Goal: Check status: Check status

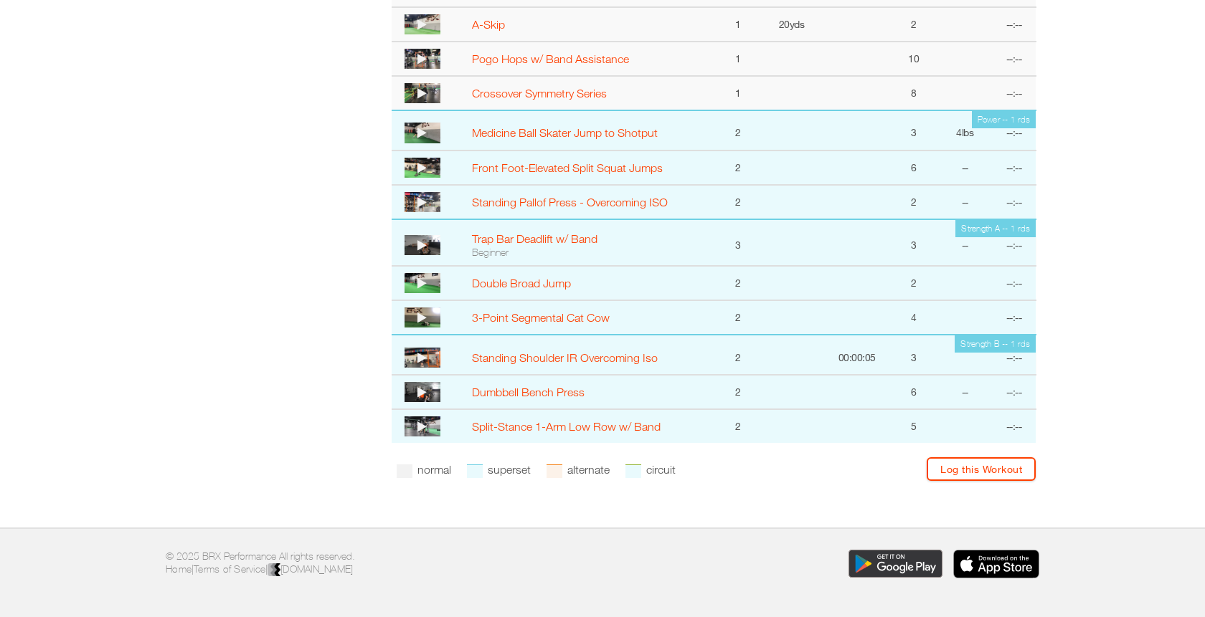
scroll to position [892, 0]
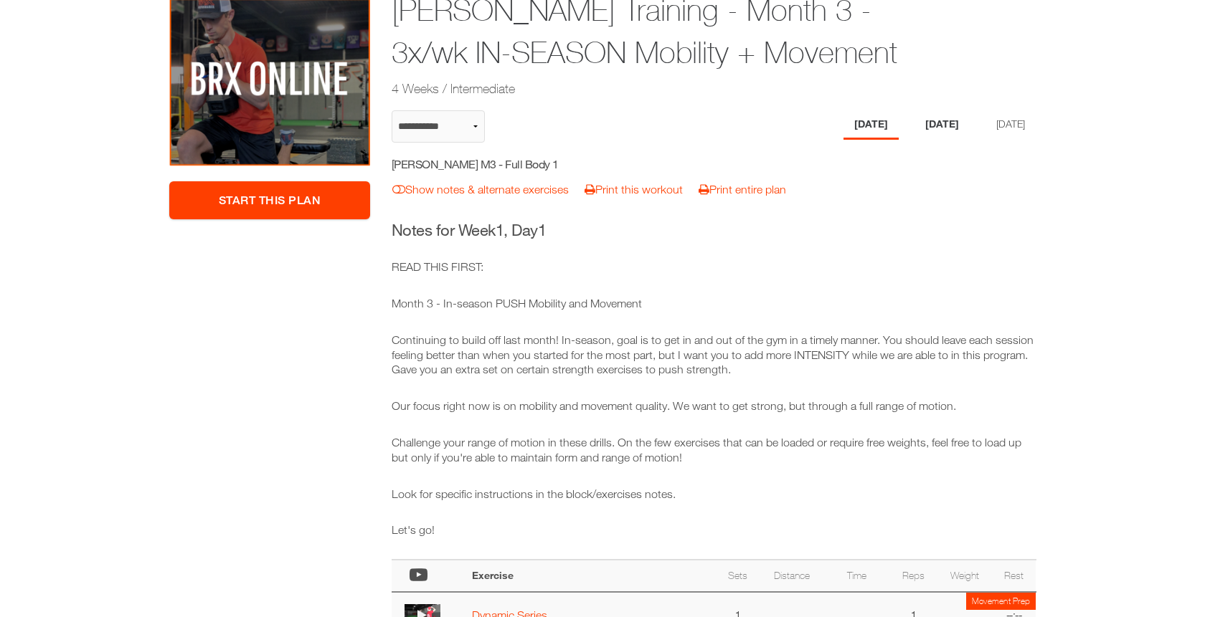
click at [920, 113] on li "[DATE]" at bounding box center [941, 124] width 55 height 29
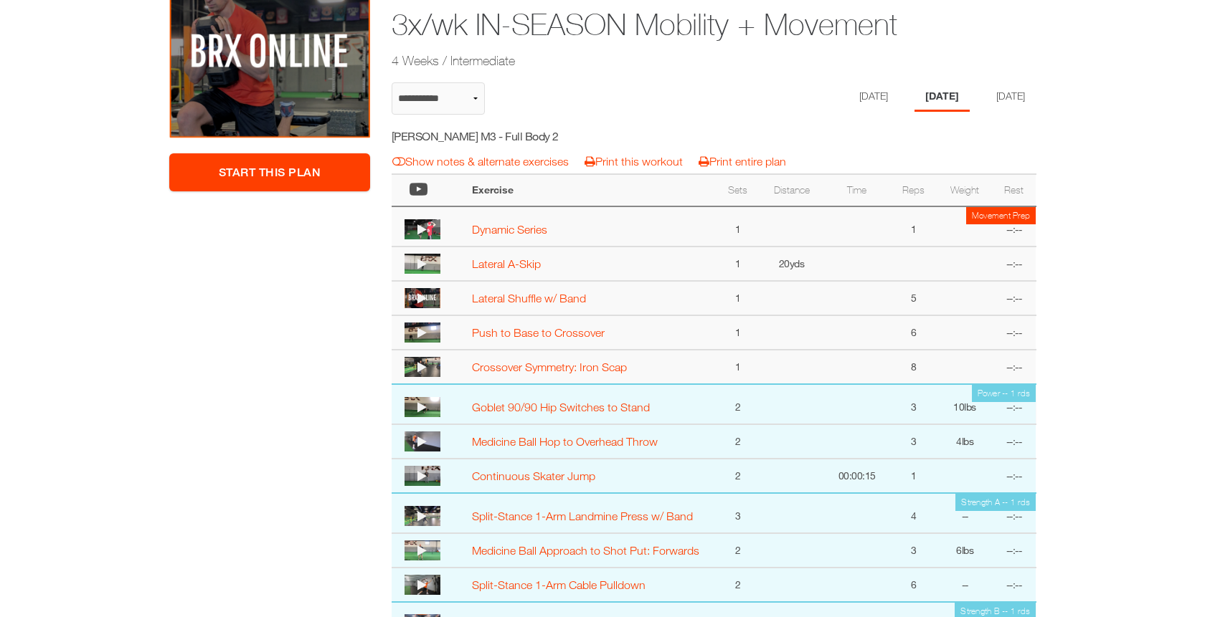
scroll to position [255, 0]
click at [1000, 93] on li "[DATE]" at bounding box center [1007, 96] width 55 height 29
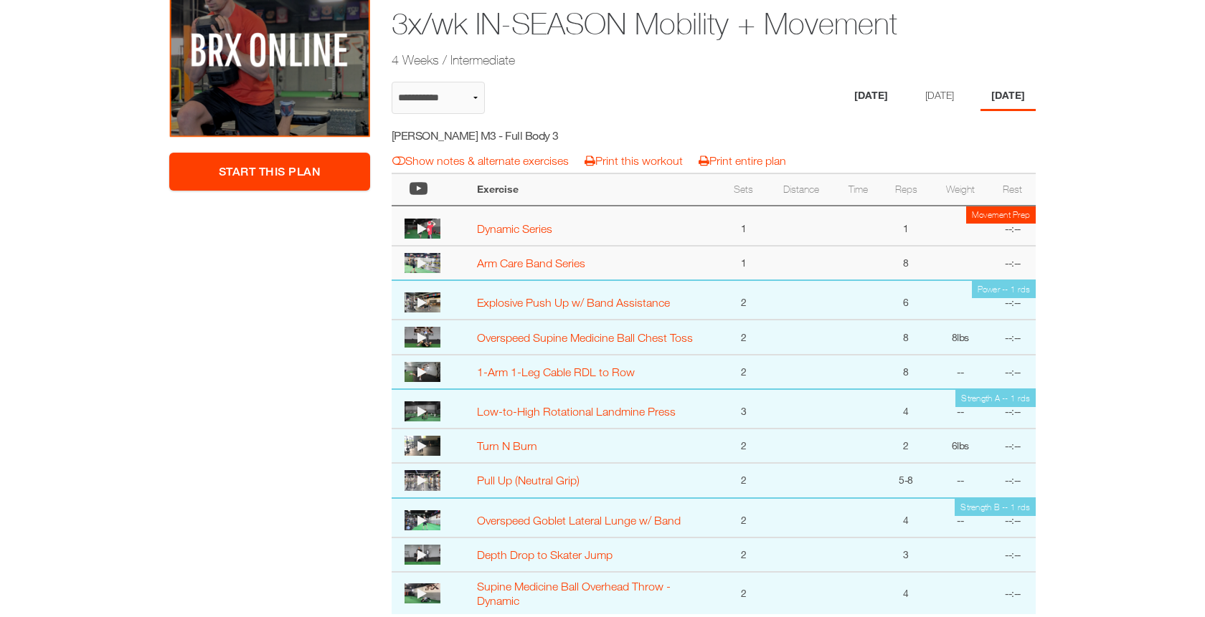
click at [846, 88] on li "[DATE]" at bounding box center [870, 96] width 55 height 29
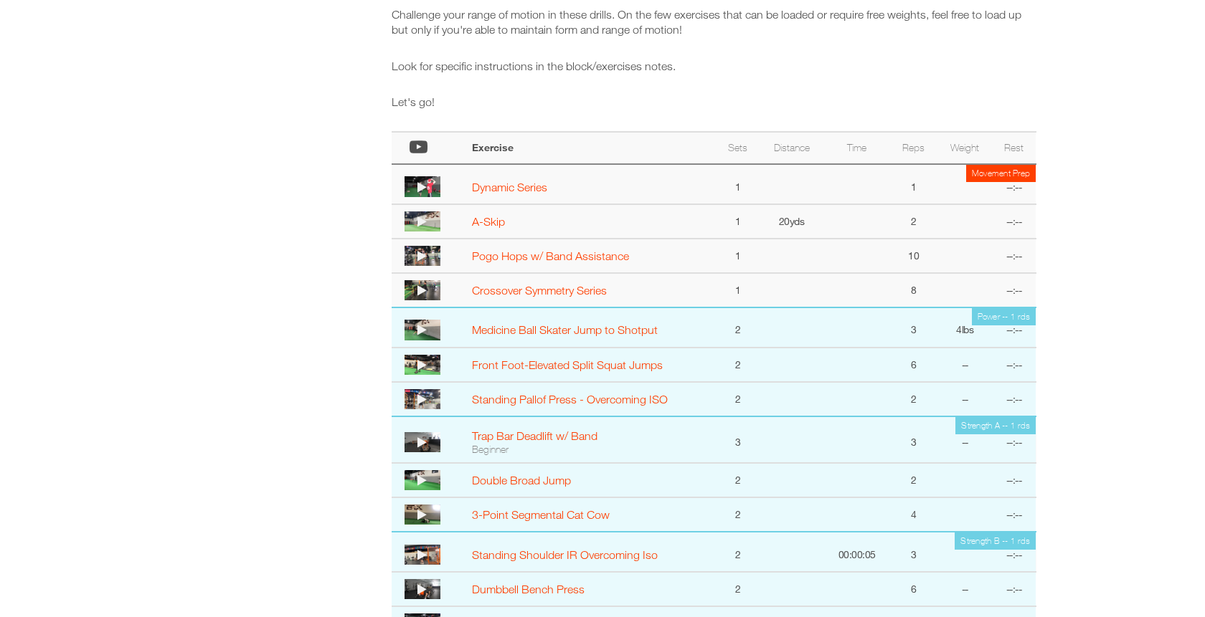
scroll to position [759, 0]
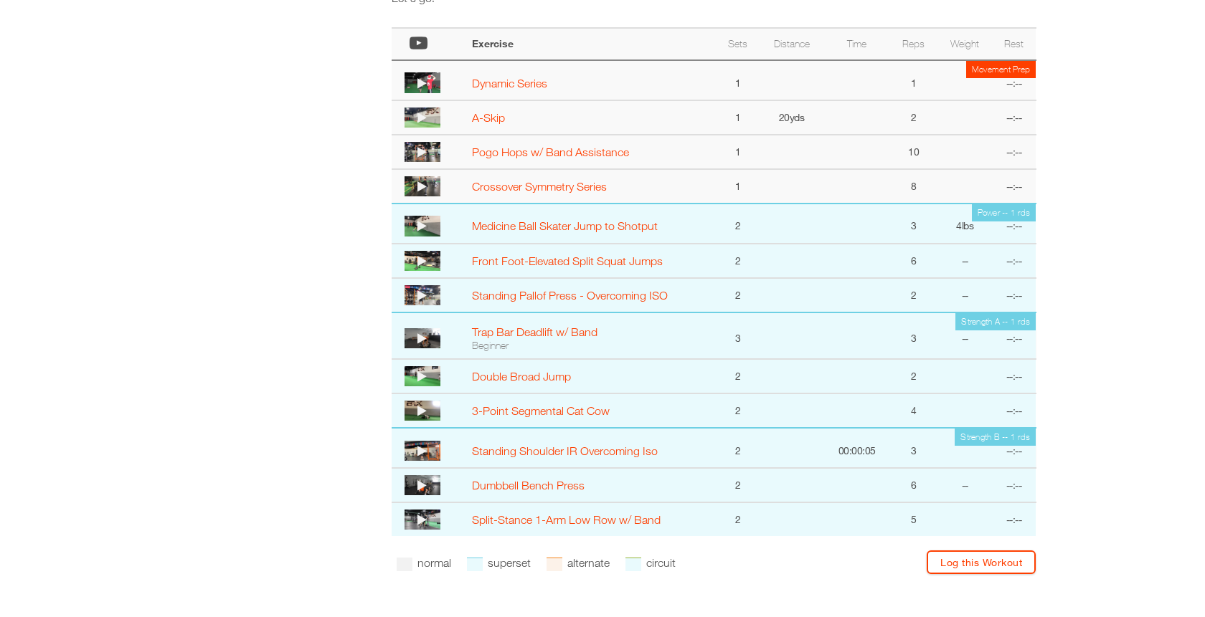
select select "**********"
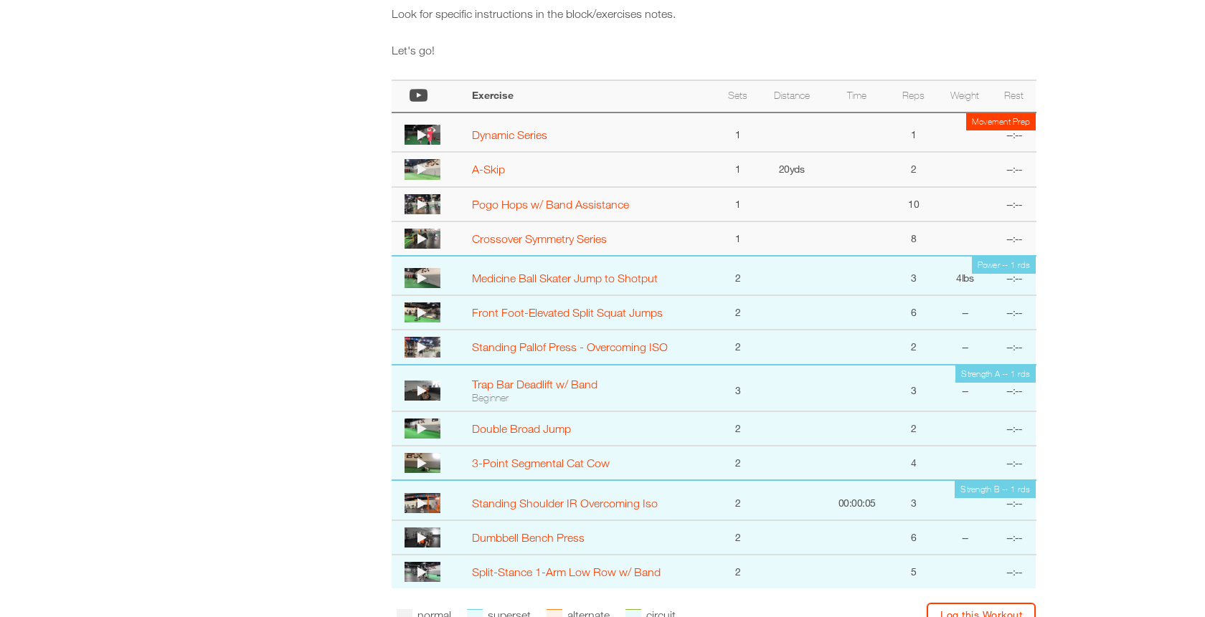
scroll to position [731, 0]
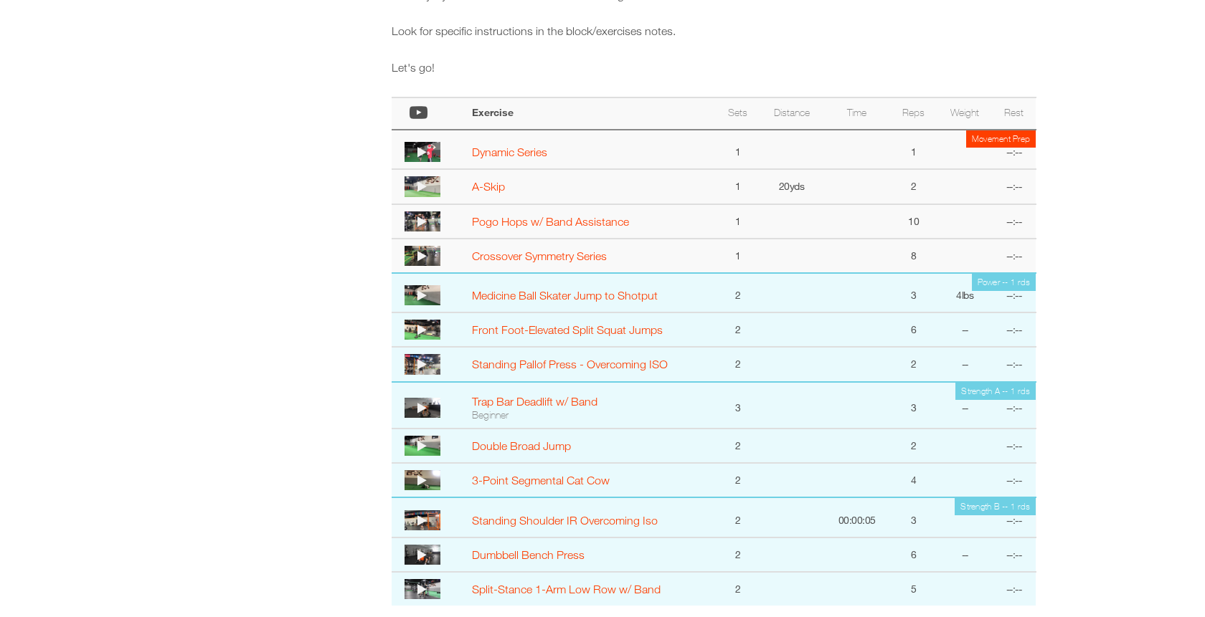
select select "**********"
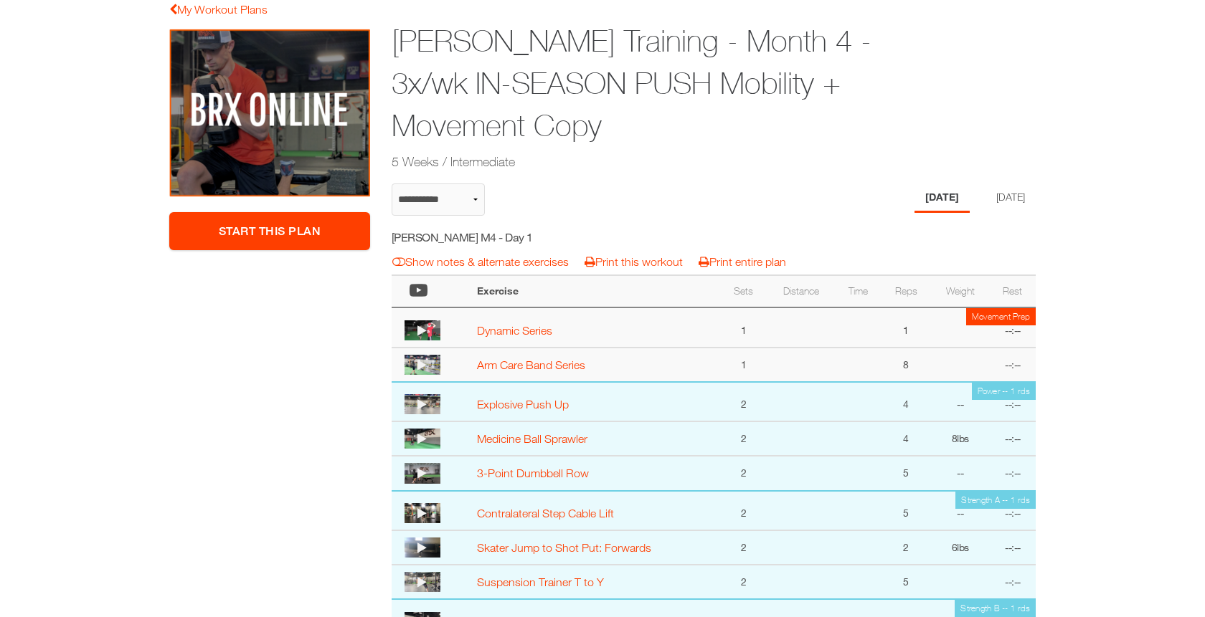
scroll to position [118, 0]
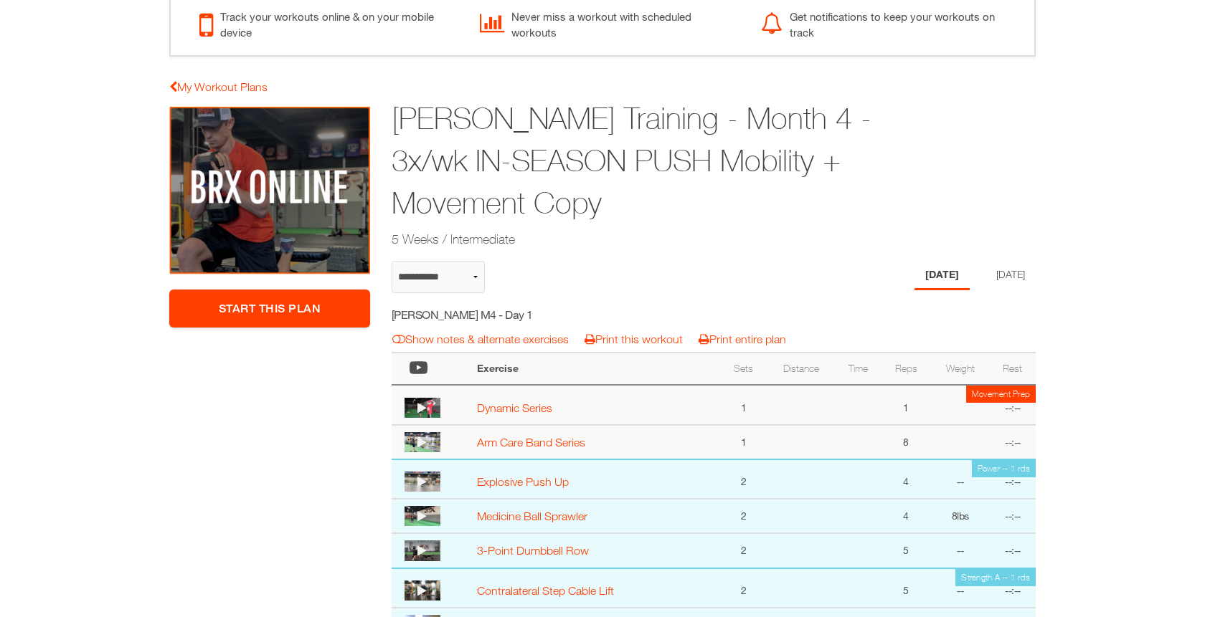
select select "**********"
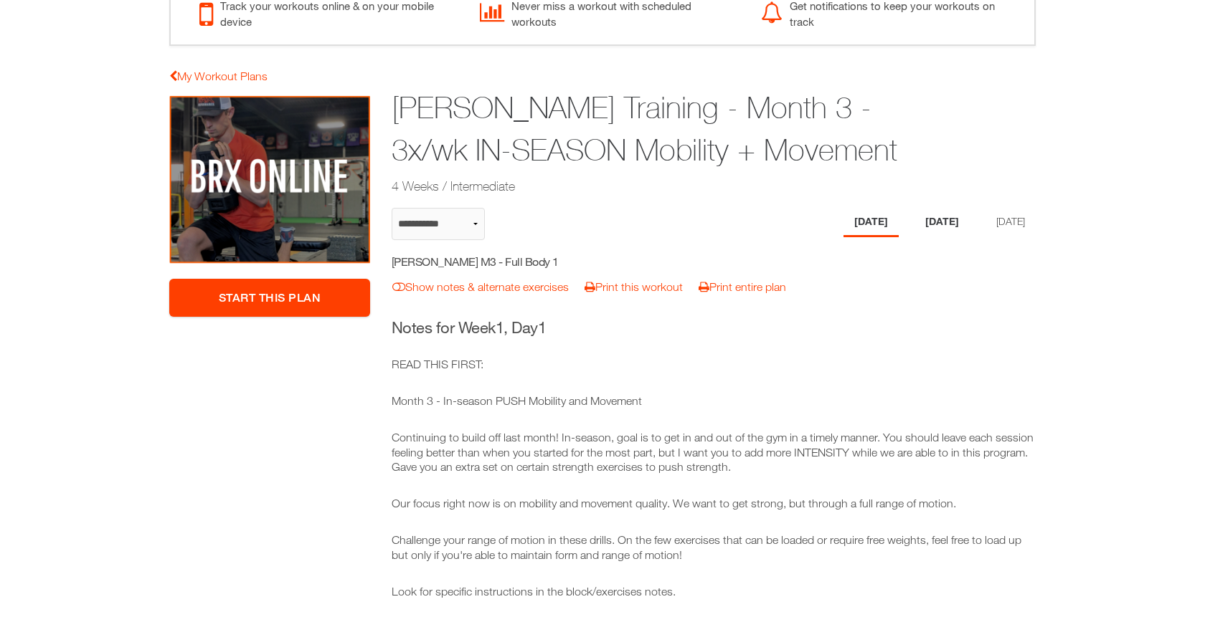
click at [936, 214] on li "[DATE]" at bounding box center [941, 222] width 55 height 29
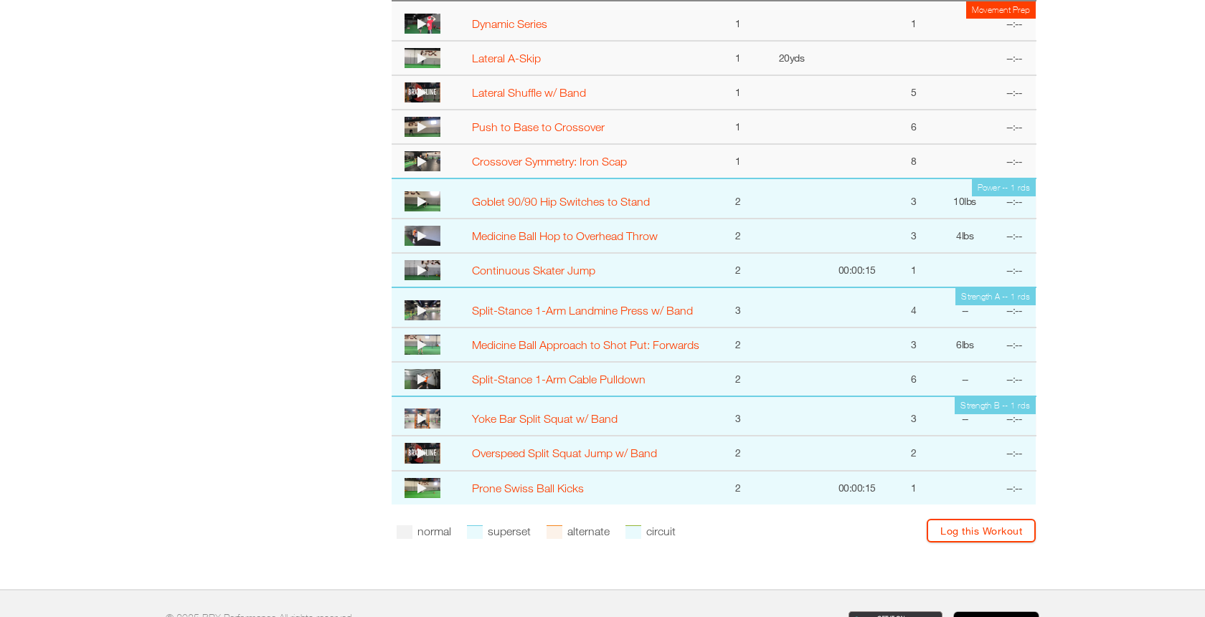
scroll to position [153, 0]
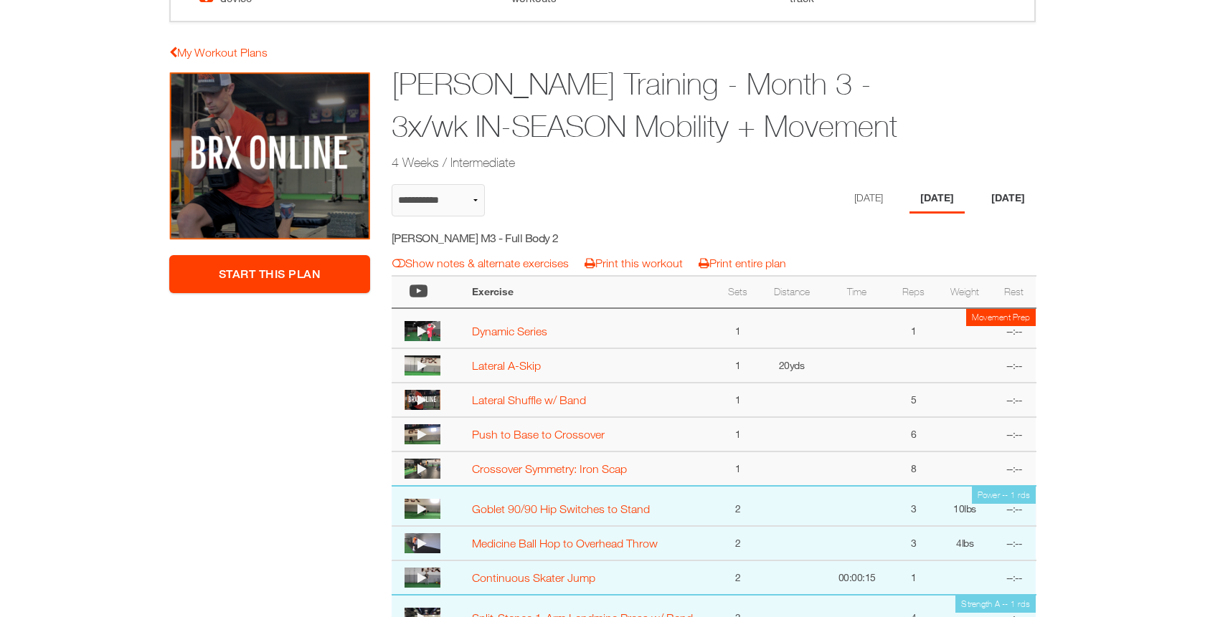
click at [1009, 200] on li "[DATE]" at bounding box center [1007, 198] width 55 height 29
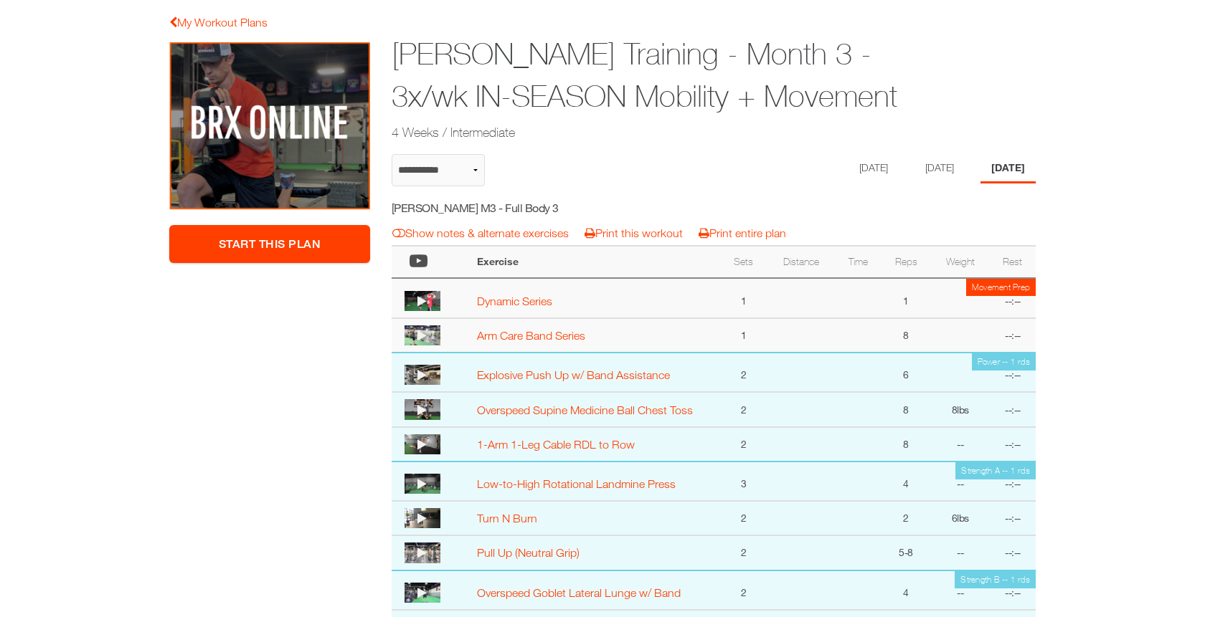
scroll to position [186, 0]
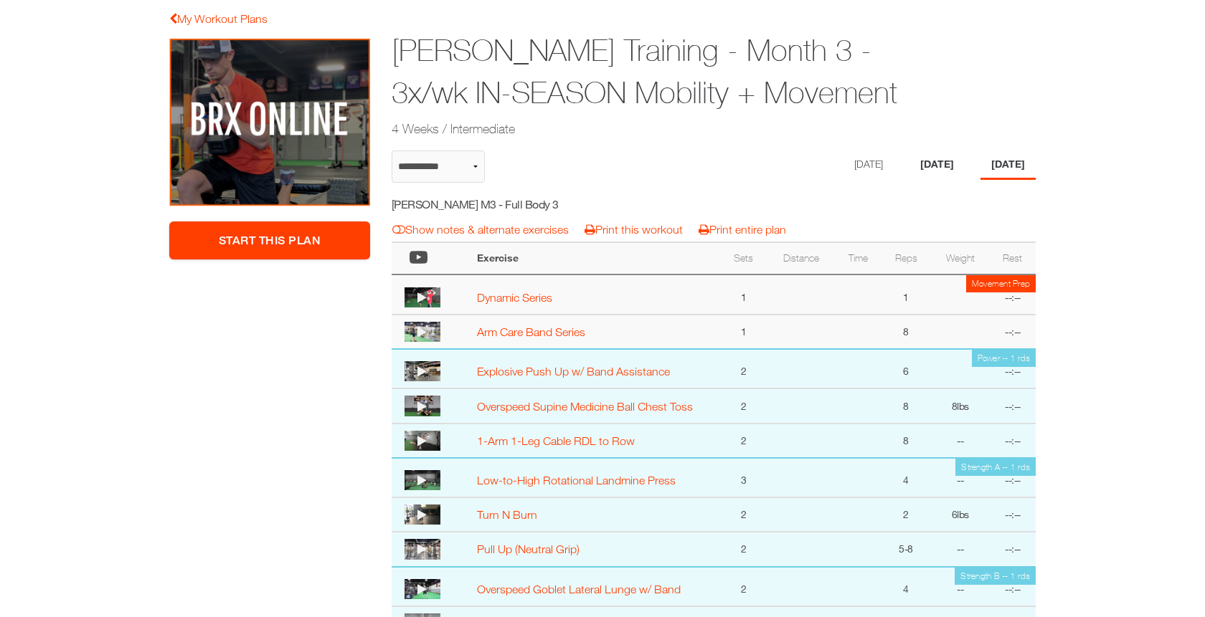
click at [934, 163] on li "[DATE]" at bounding box center [936, 165] width 55 height 29
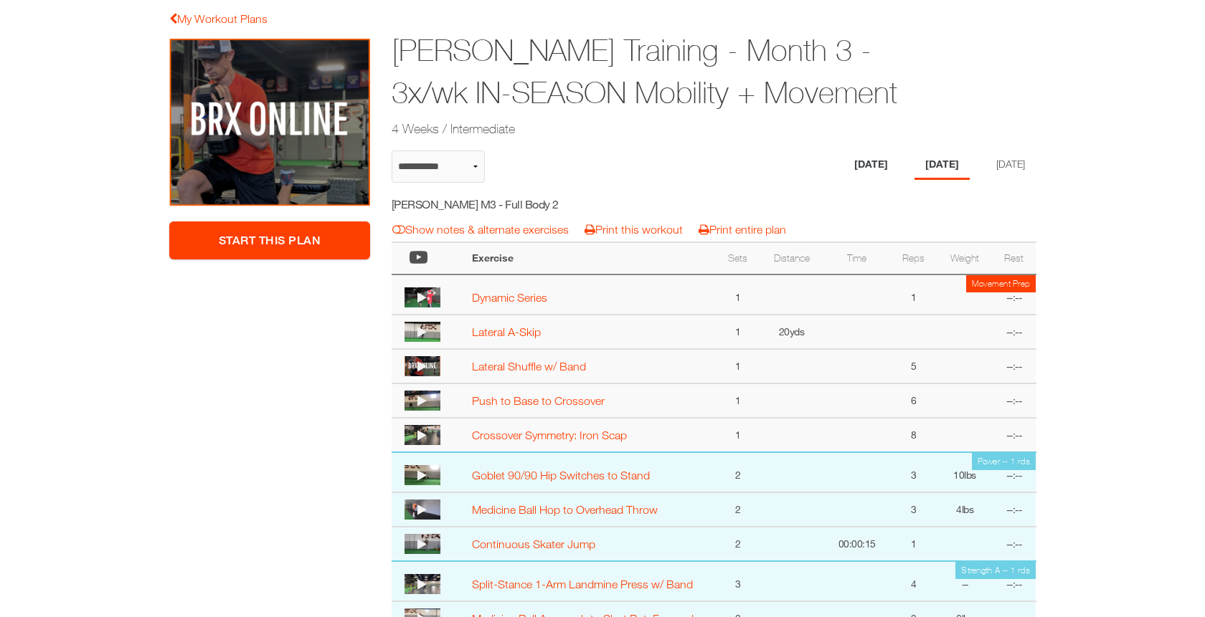
click at [848, 160] on li "[DATE]" at bounding box center [870, 165] width 55 height 29
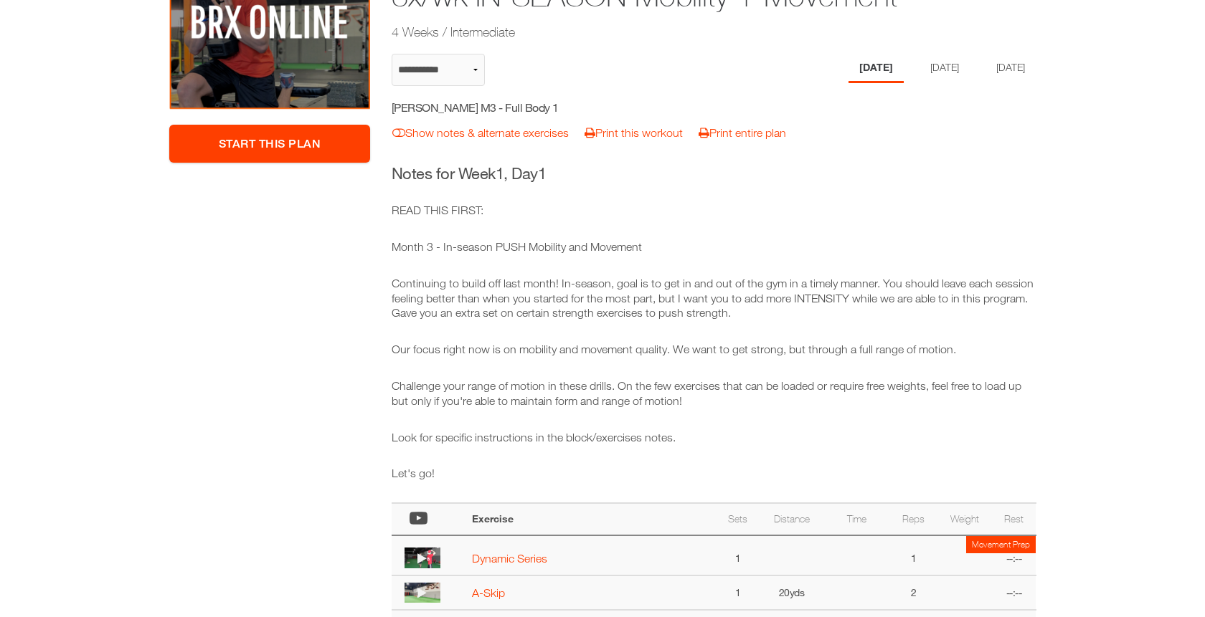
scroll to position [240, 0]
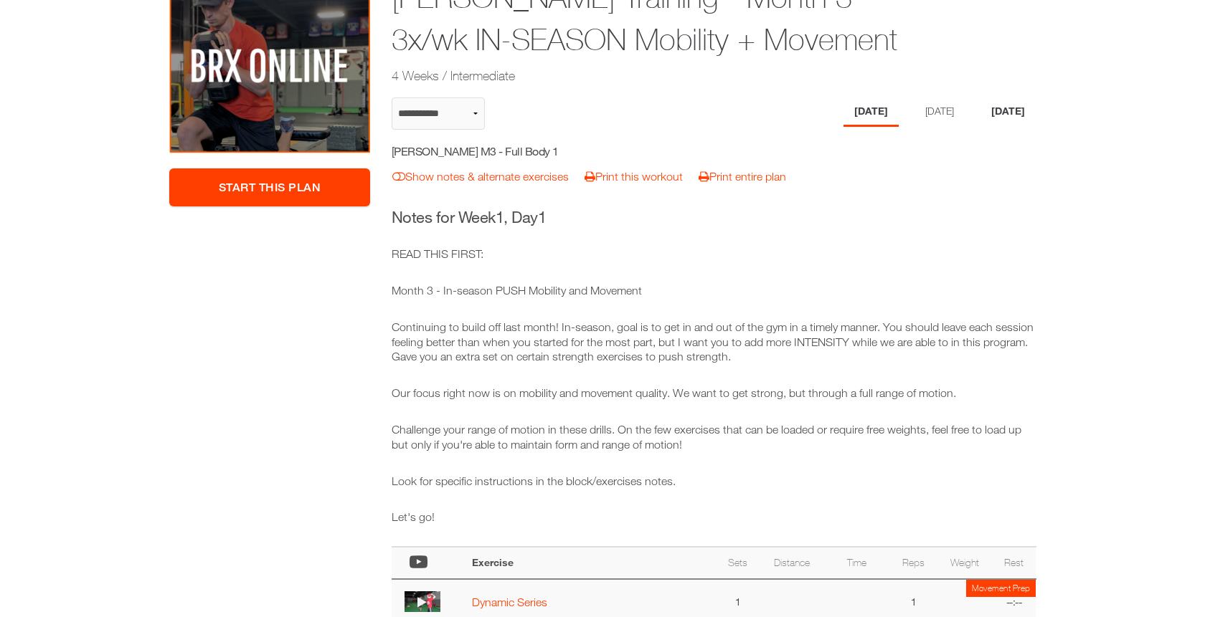
click at [1015, 109] on li "[DATE]" at bounding box center [1007, 112] width 55 height 29
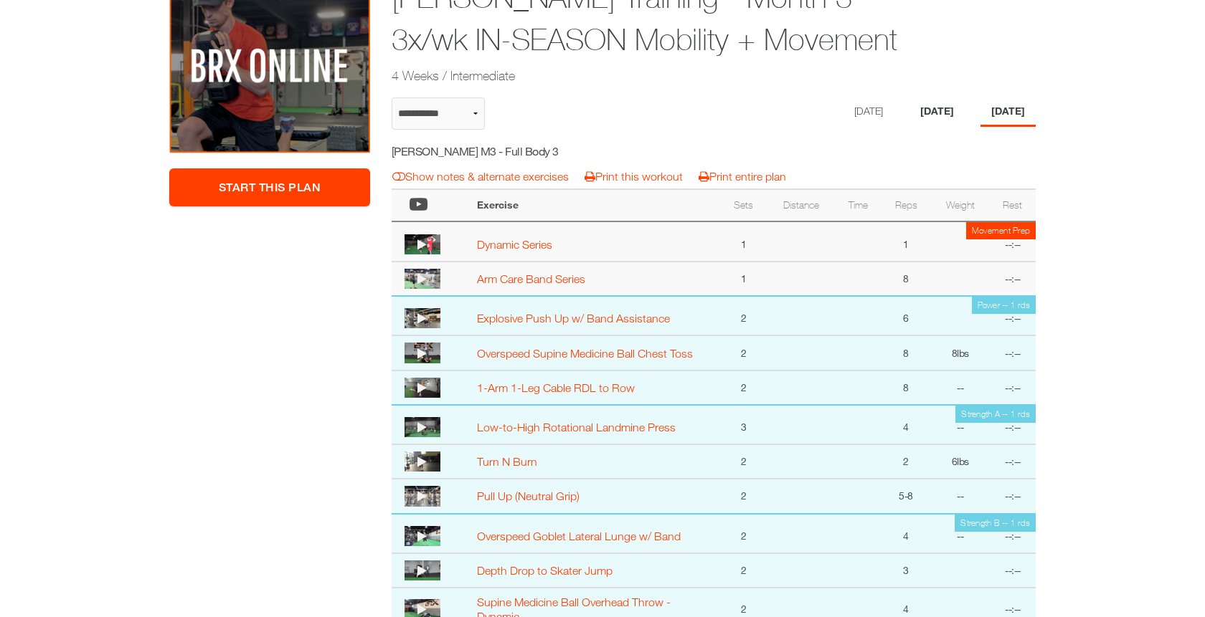
click at [938, 103] on li "[DATE]" at bounding box center [936, 112] width 55 height 29
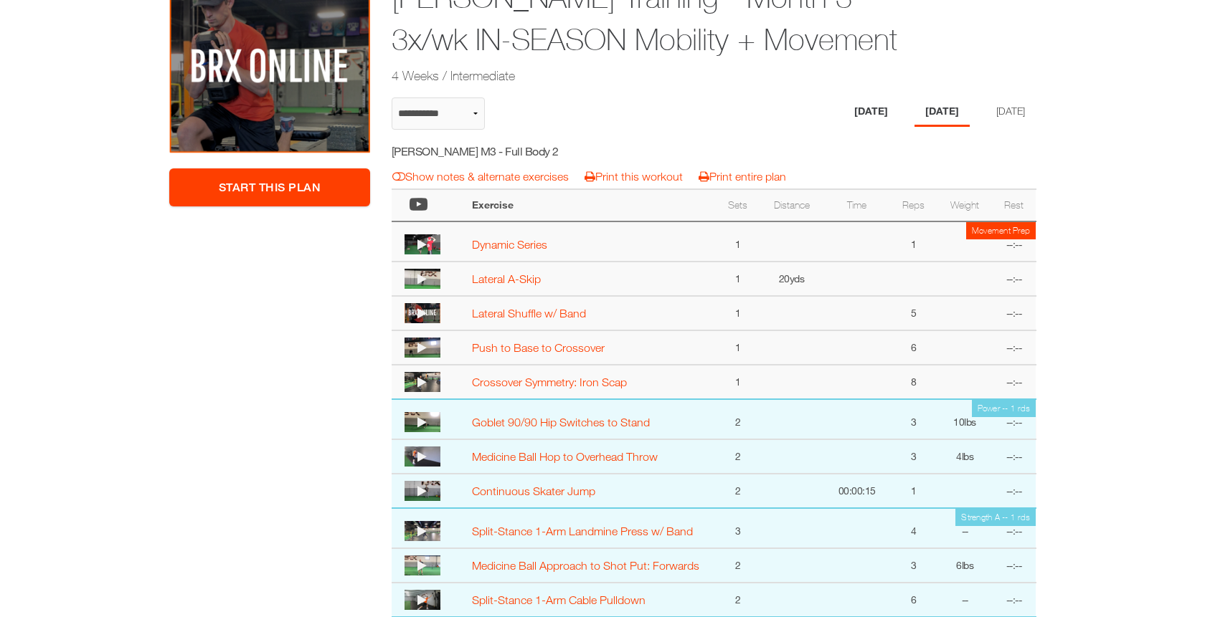
click at [853, 113] on li "[DATE]" at bounding box center [870, 112] width 55 height 29
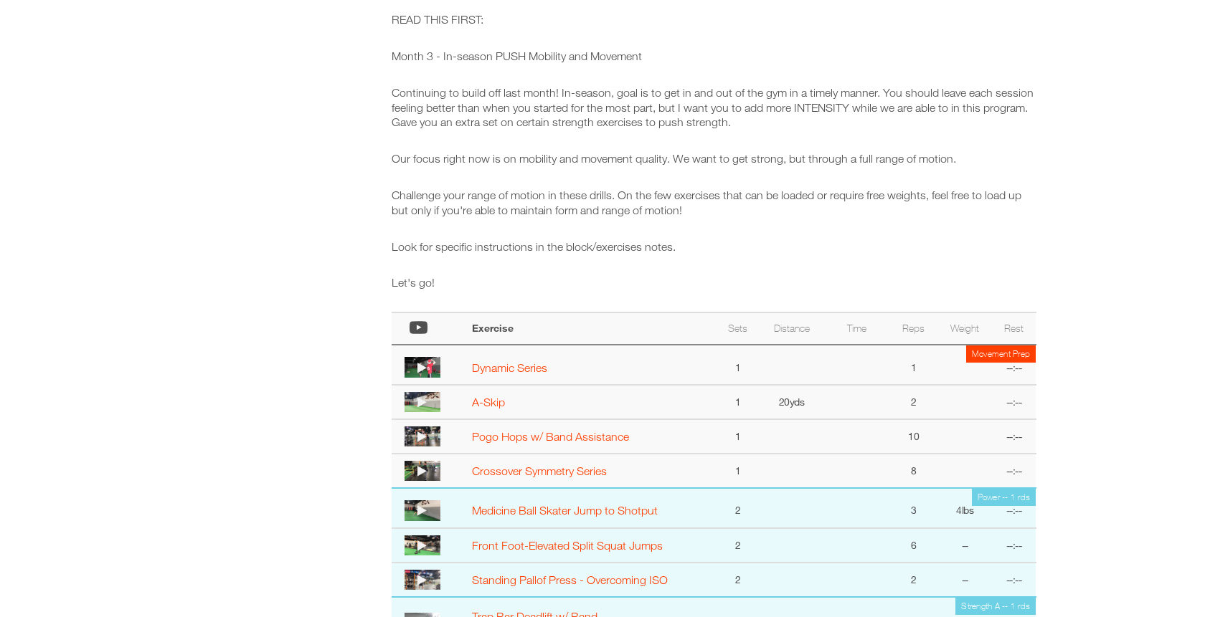
scroll to position [268, 0]
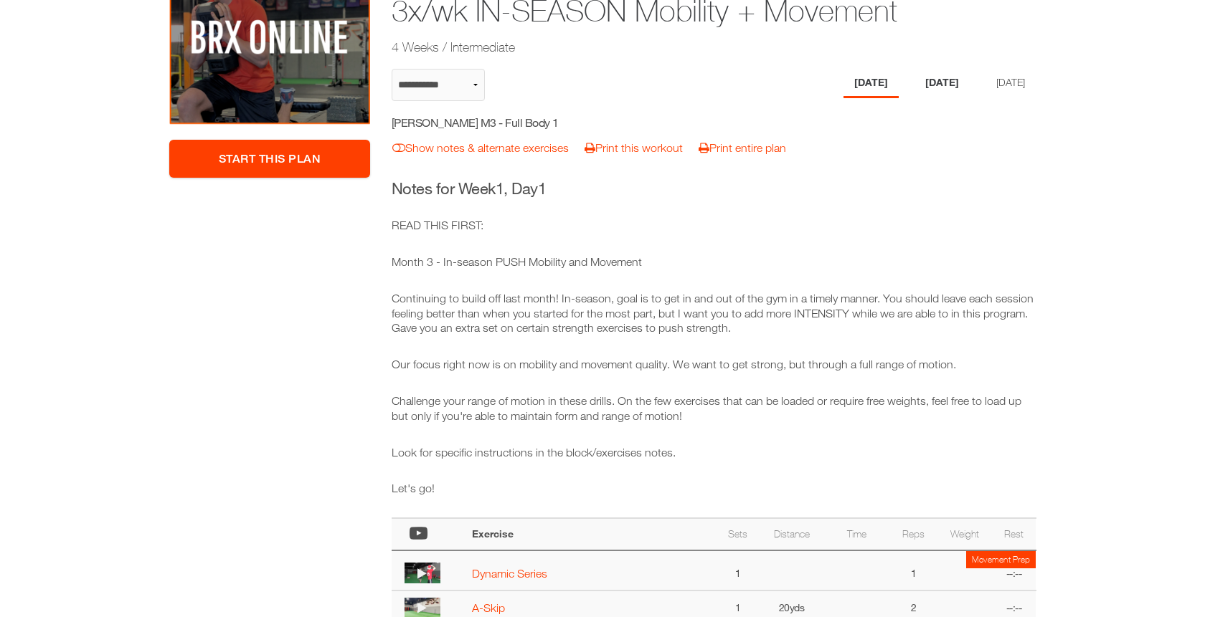
click at [932, 77] on li "[DATE]" at bounding box center [941, 83] width 55 height 29
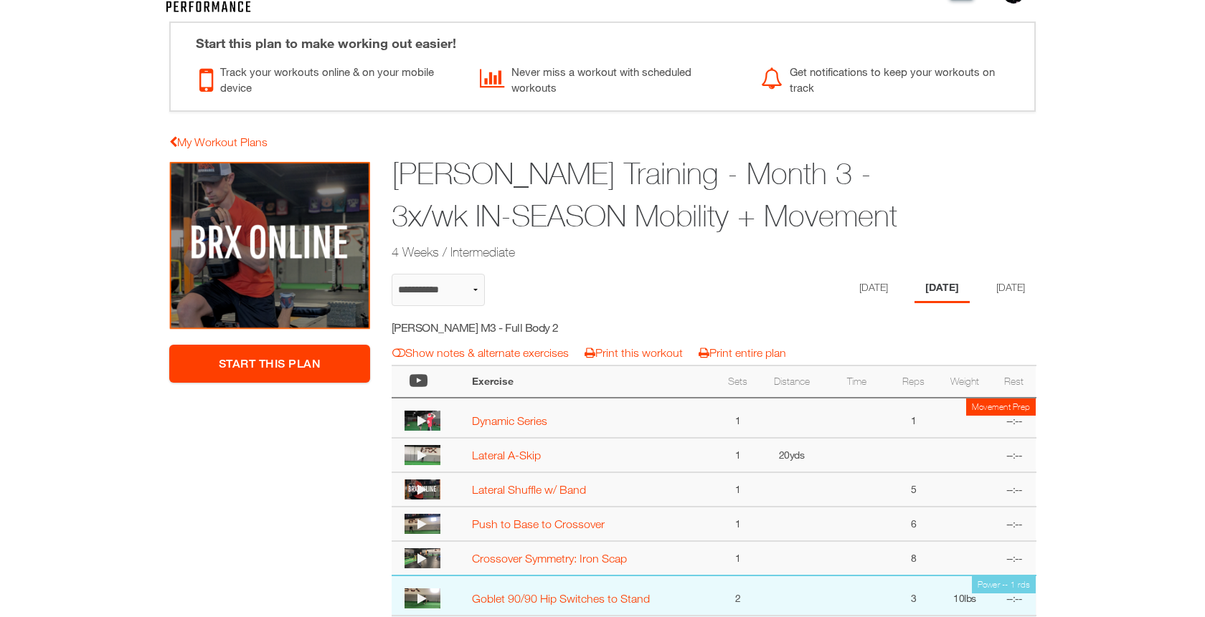
scroll to position [39, 0]
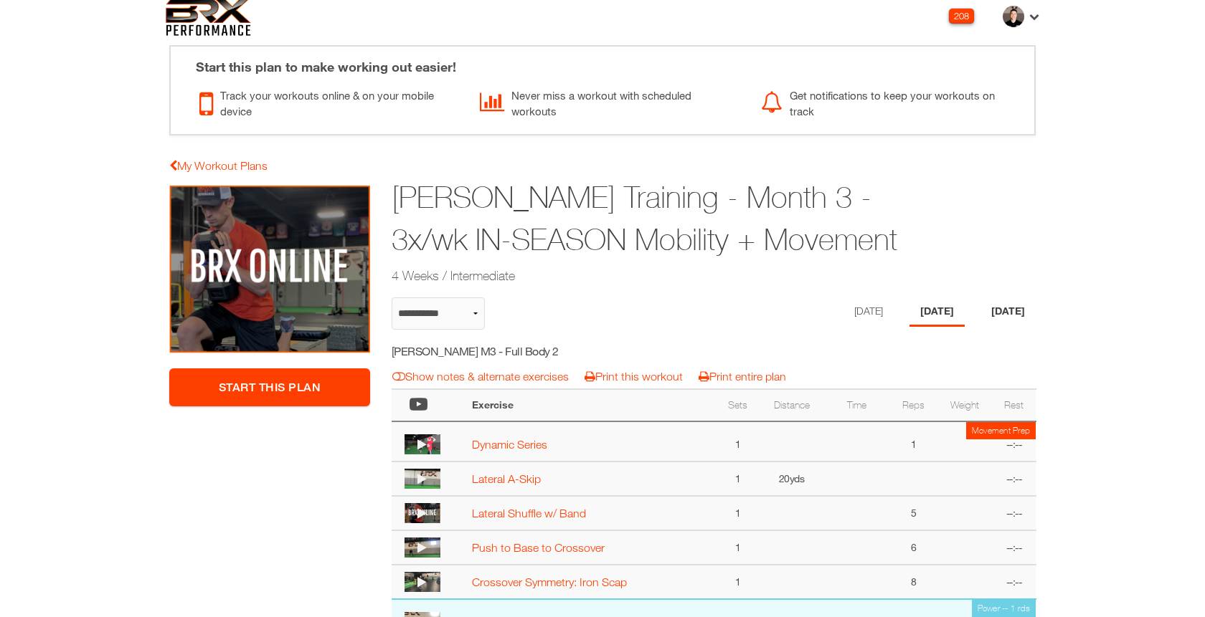
click at [1012, 317] on li "[DATE]" at bounding box center [1007, 312] width 55 height 29
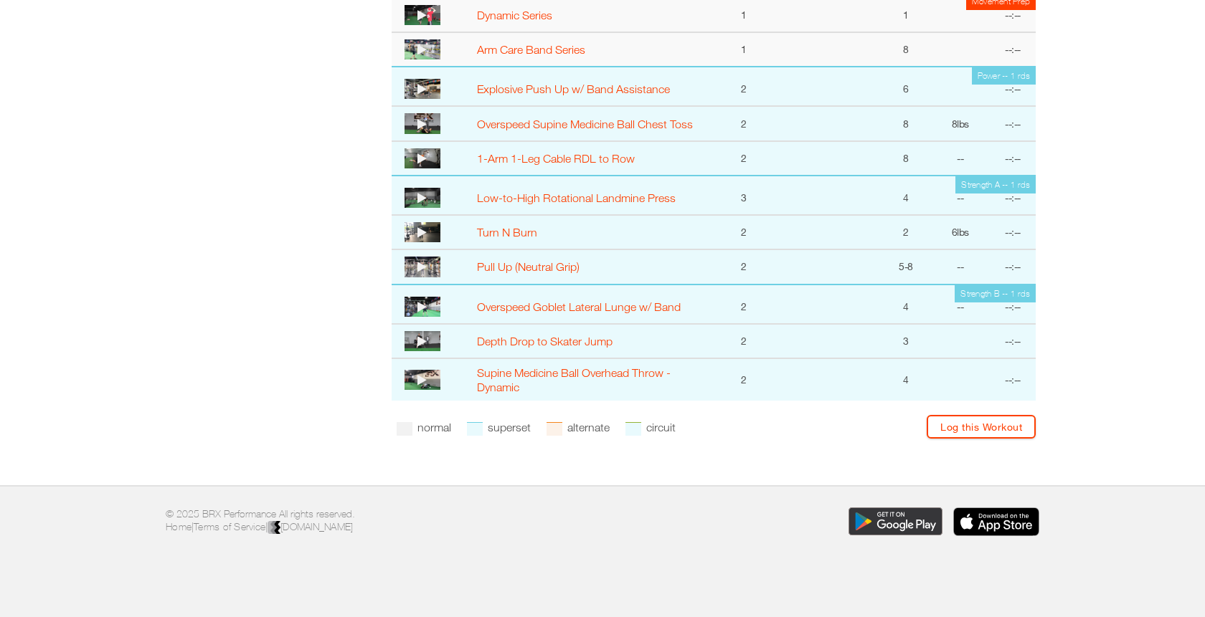
scroll to position [0, 0]
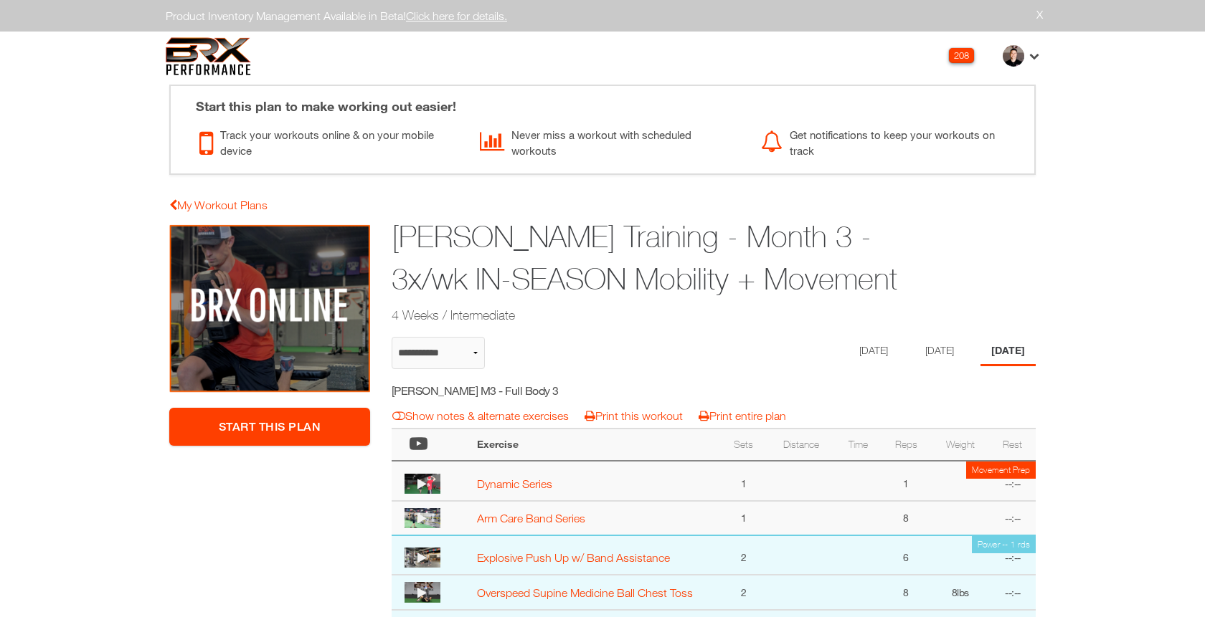
select select "**********"
